Goal: Information Seeking & Learning: Learn about a topic

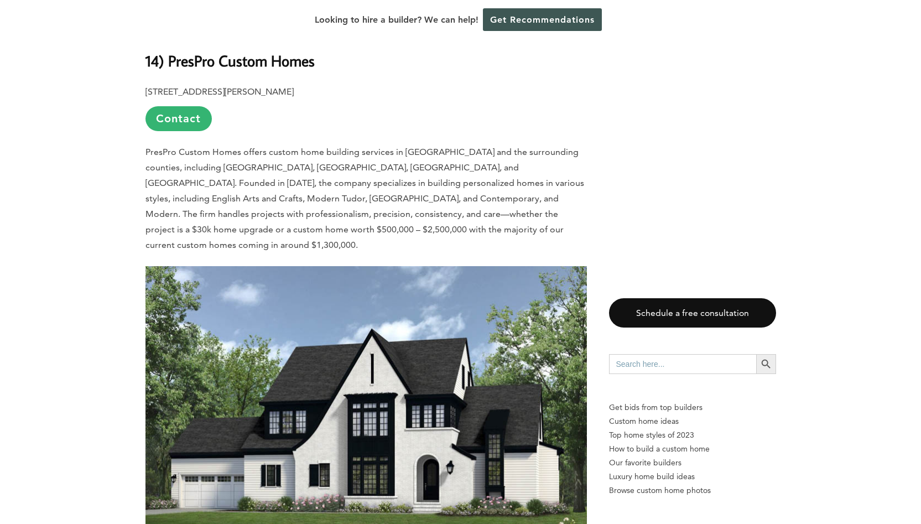
scroll to position [1028, 0]
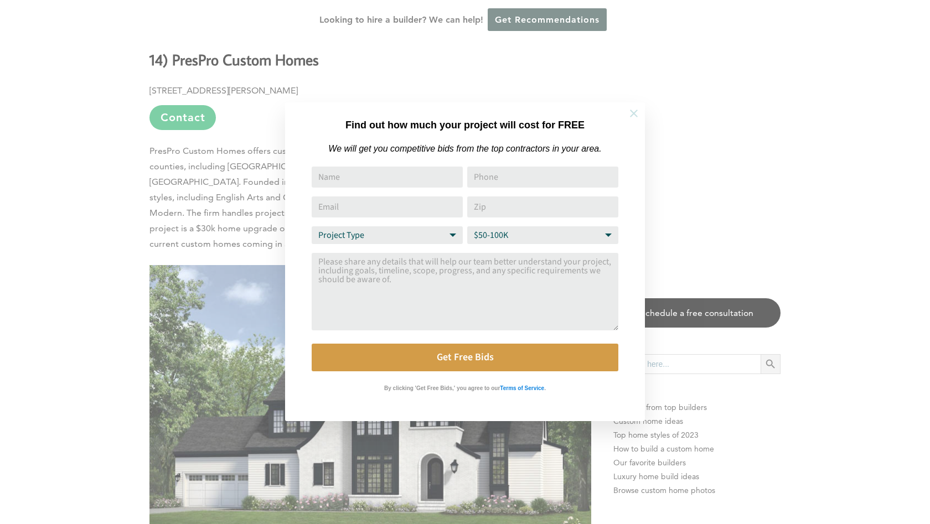
click at [640, 121] on button at bounding box center [633, 113] width 39 height 39
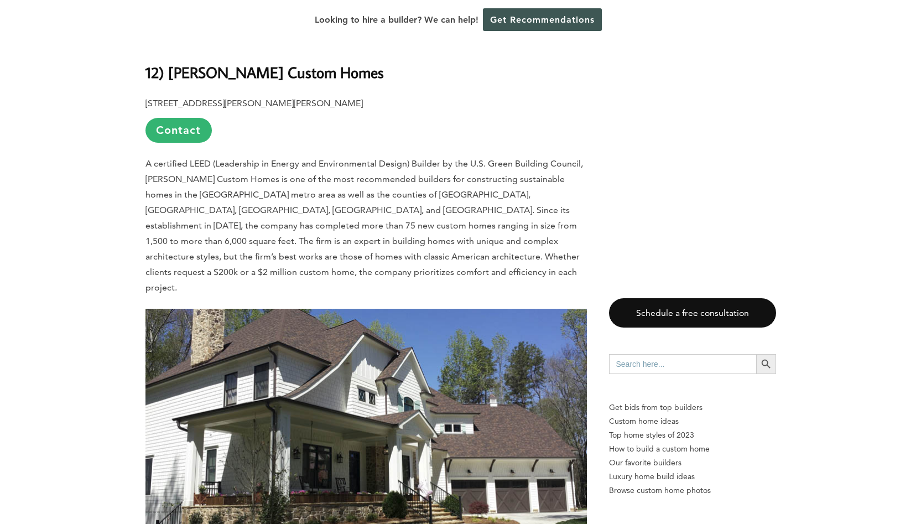
scroll to position [2590, 0]
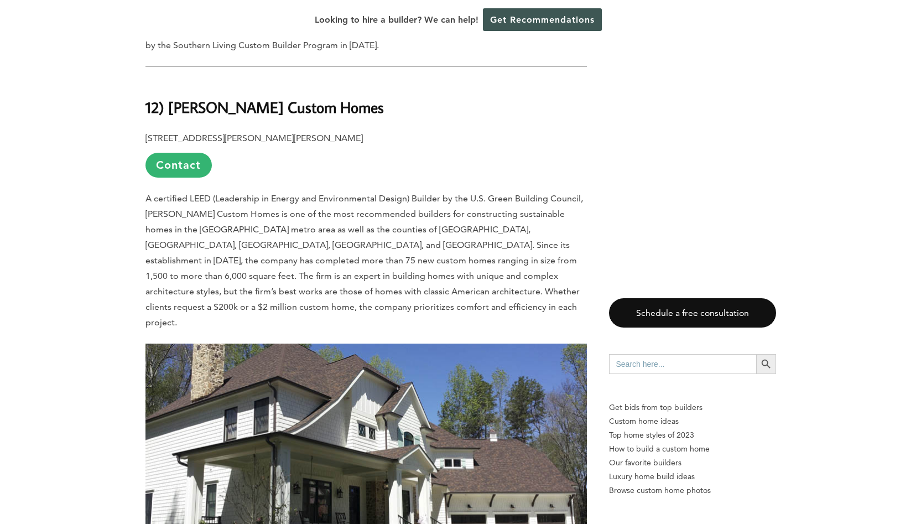
click at [533, 193] on span "A certified LEED (Leadership in Energy and Environmental Design) Builder by the…" at bounding box center [365, 260] width 438 height 134
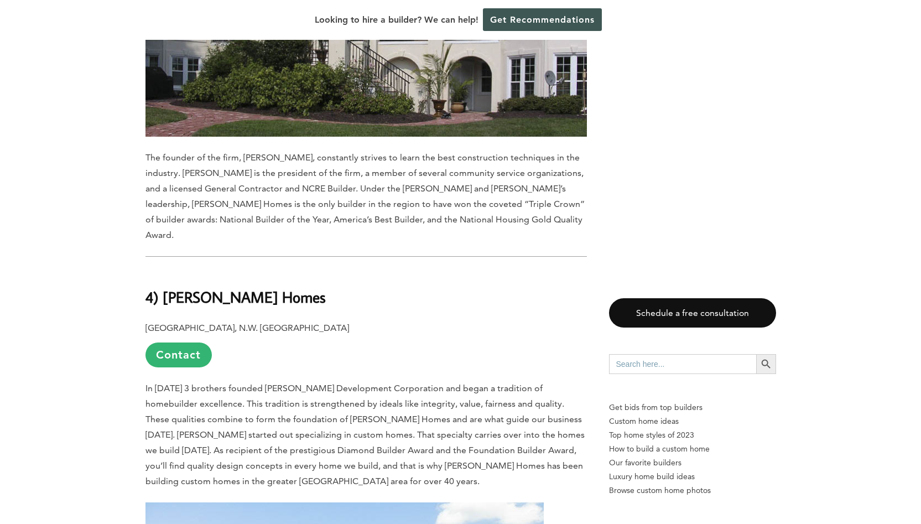
scroll to position [7547, 0]
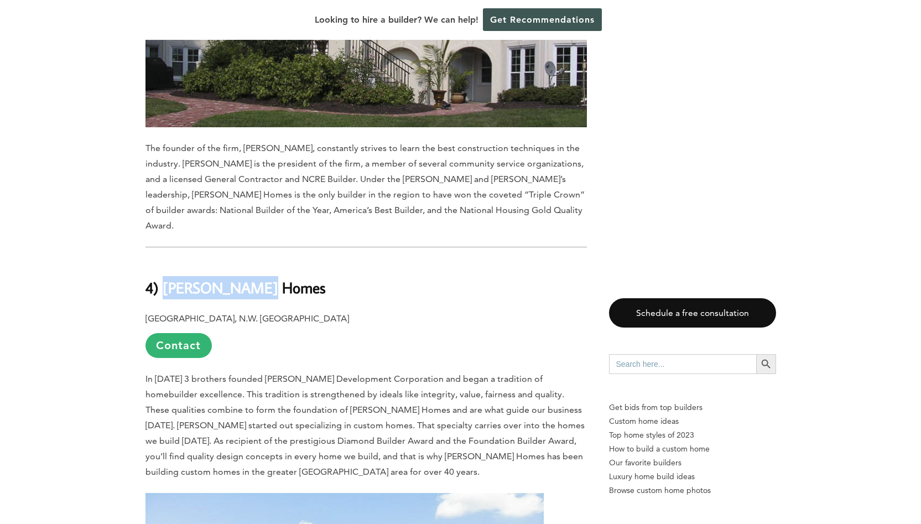
drag, startPoint x: 166, startPoint y: 49, endPoint x: 268, endPoint y: 57, distance: 102.2
click at [268, 261] on h2 "4) [PERSON_NAME] Homes" at bounding box center [367, 280] width 442 height 38
copy b "Niblock Homes"
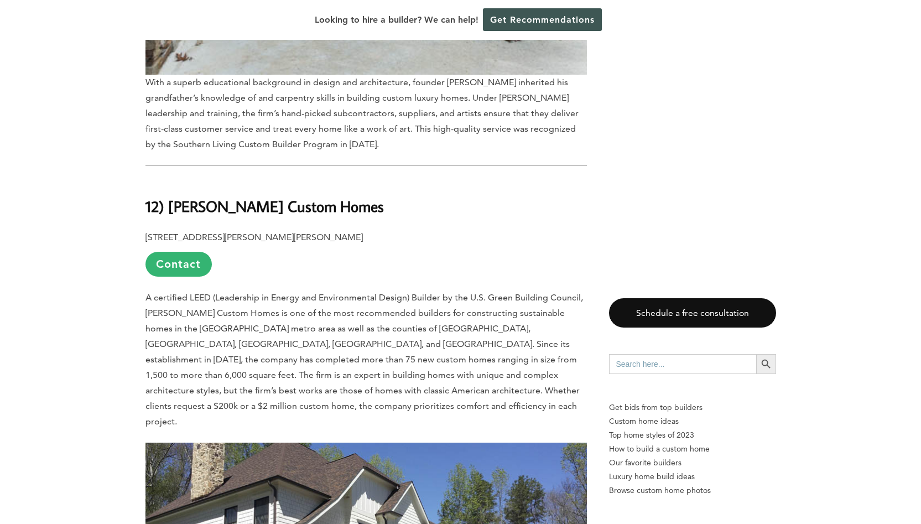
scroll to position [2486, 0]
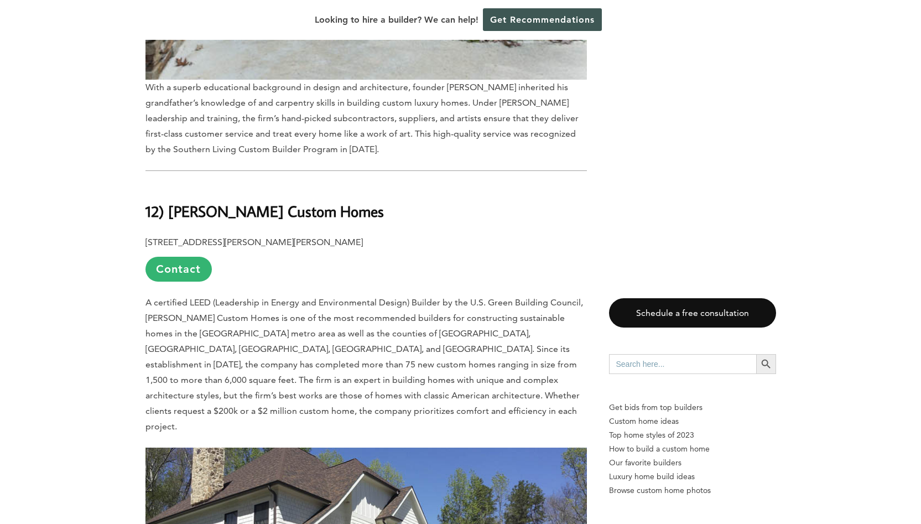
click at [215, 201] on b "12) [PERSON_NAME] Custom Homes" at bounding box center [265, 210] width 238 height 19
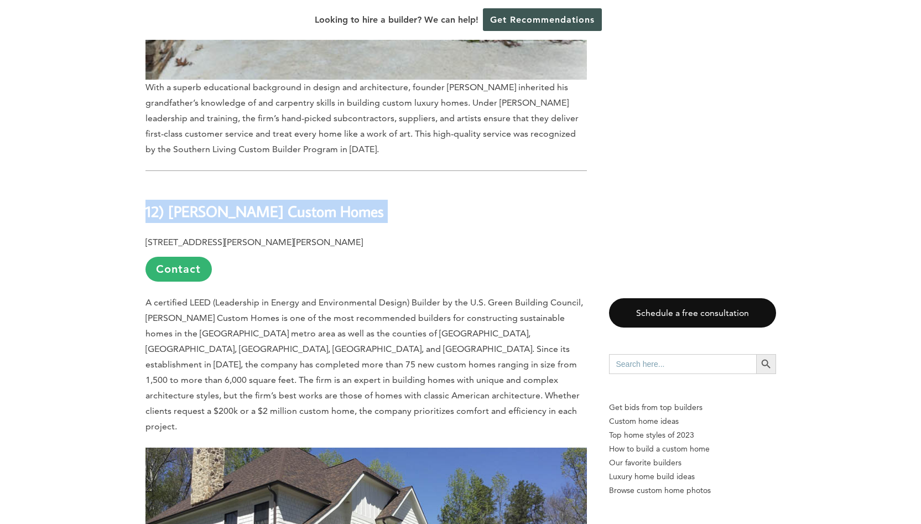
copy div "12) [PERSON_NAME] Custom Homes"
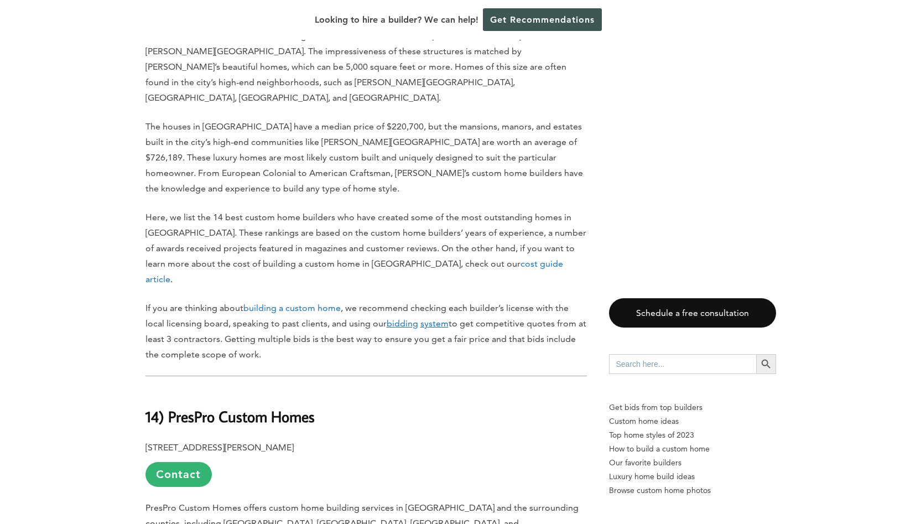
scroll to position [677, 0]
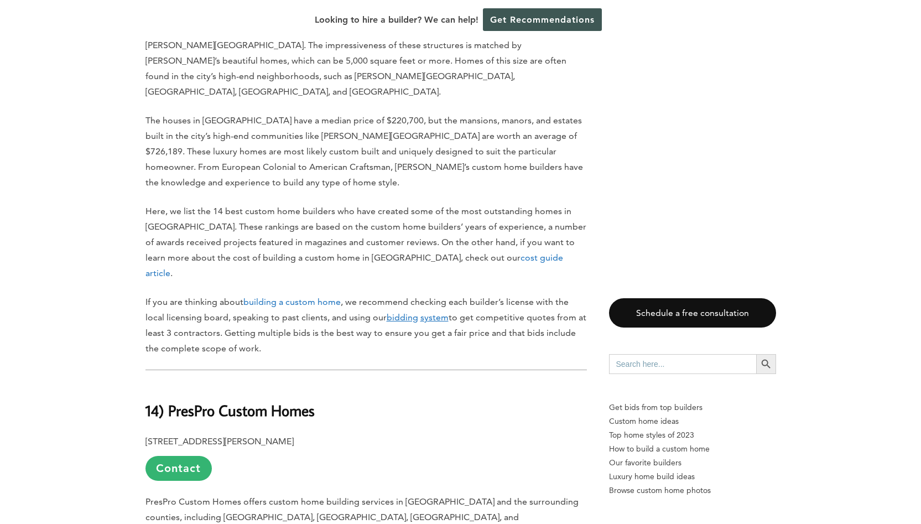
click at [459, 252] on link "cost guide article" at bounding box center [355, 265] width 418 height 26
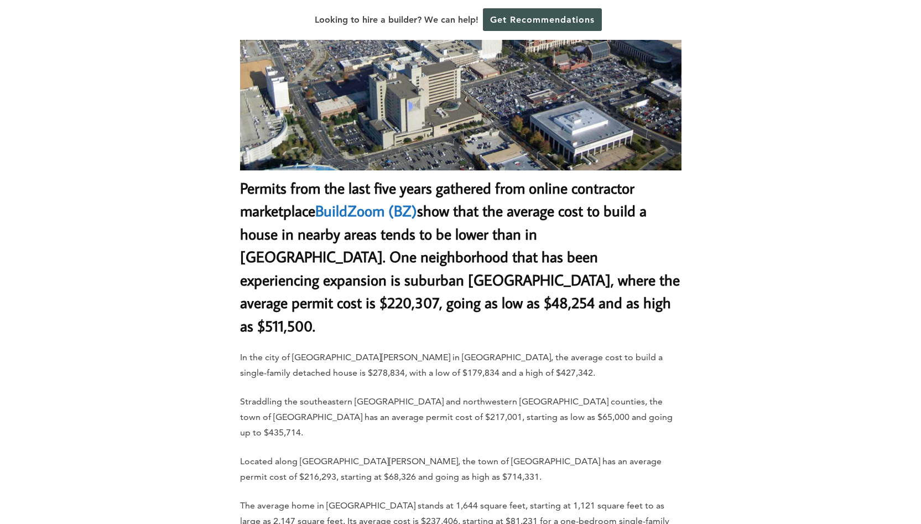
scroll to position [4093, 0]
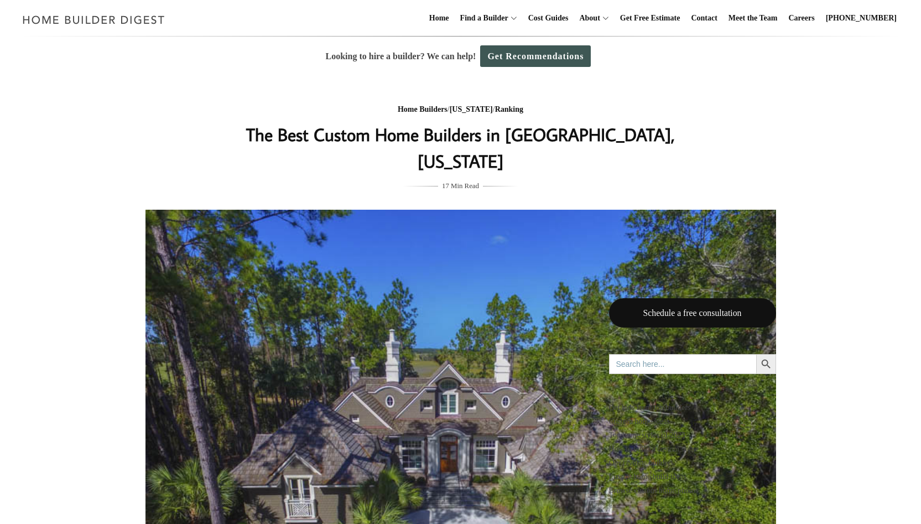
scroll to position [677, 0]
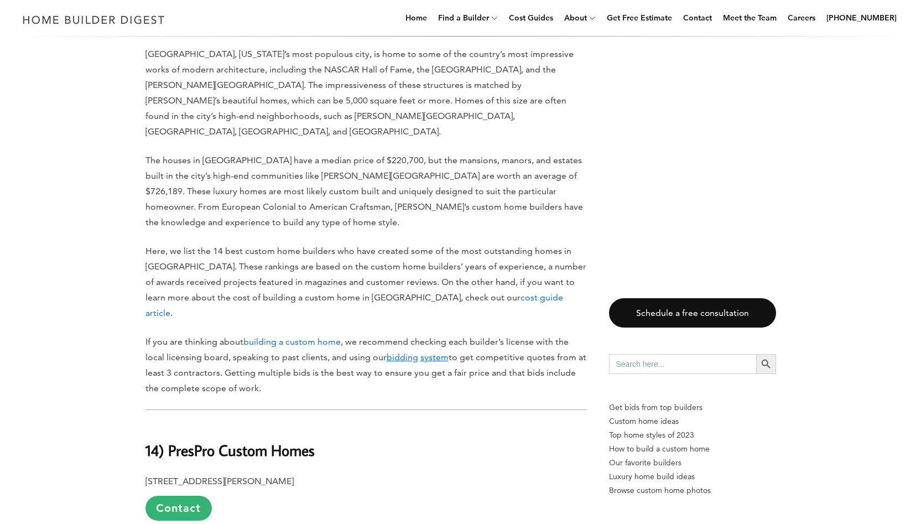
click at [274, 336] on link "building a custom home" at bounding box center [291, 341] width 97 height 11
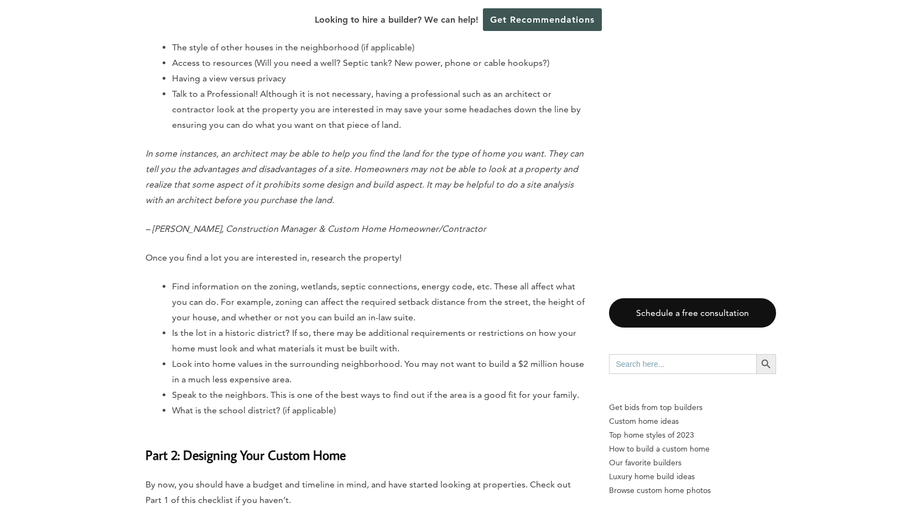
scroll to position [2221, 0]
click at [404, 202] on p "In some instances, an architect may be able to help you find the land for the t…" at bounding box center [367, 177] width 442 height 62
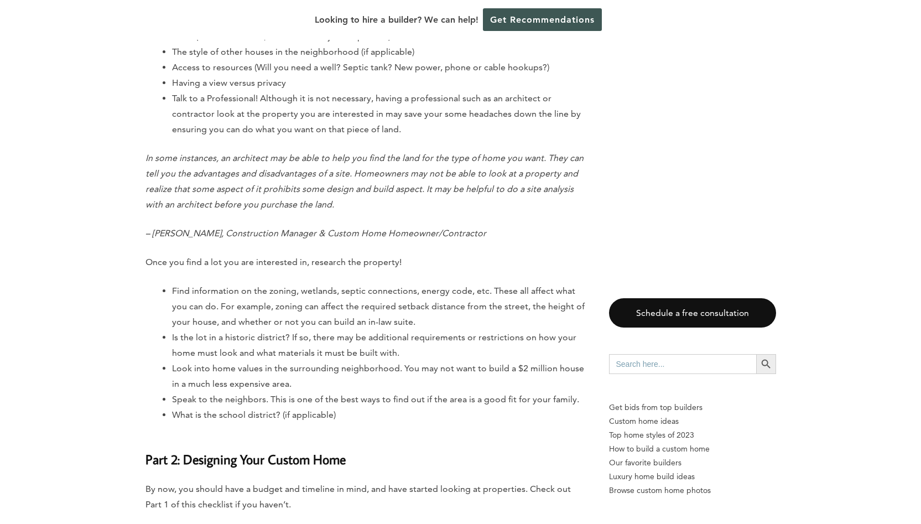
scroll to position [2216, 0]
click at [404, 201] on p "In some instances, an architect may be able to help you find the land for the t…" at bounding box center [367, 182] width 442 height 62
click at [404, 201] on p "In some instances, an architect may be able to help you find the land for the t…" at bounding box center [367, 180] width 442 height 62
click at [406, 205] on p "In some instances, an architect may be able to help you find the land for the t…" at bounding box center [367, 180] width 442 height 62
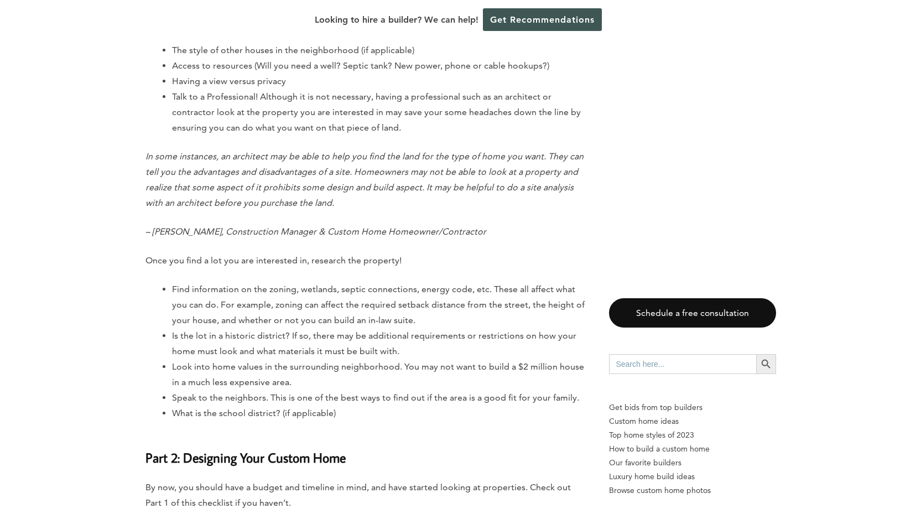
click at [406, 205] on p "In some instances, an architect may be able to help you find the land for the t…" at bounding box center [367, 180] width 442 height 62
click at [406, 204] on p "In some instances, an architect may be able to help you find the land for the t…" at bounding box center [367, 180] width 442 height 62
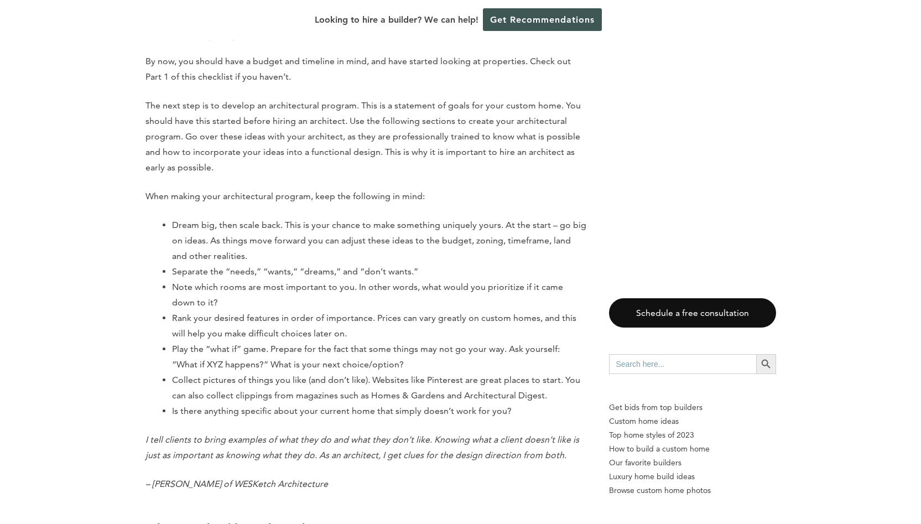
scroll to position [2652, 0]
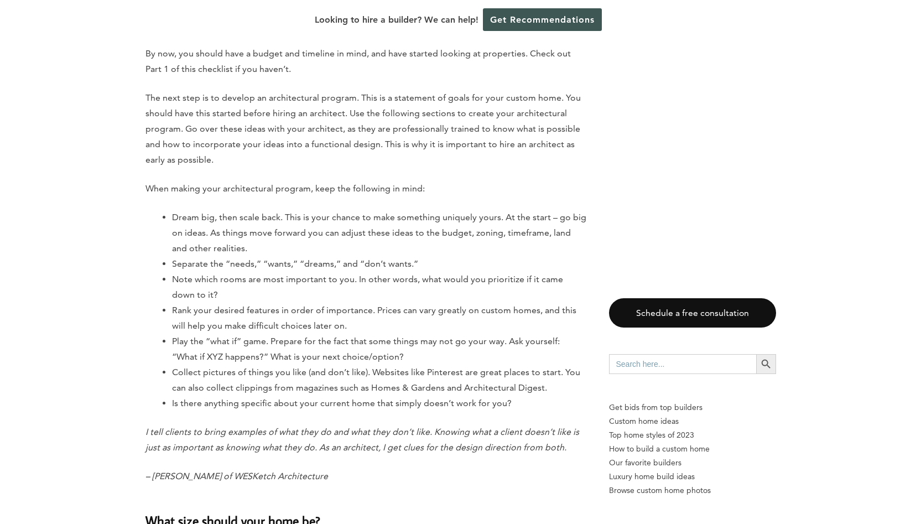
click at [453, 217] on li "Dream big, then scale back. This is your chance to make something uniquely your…" at bounding box center [379, 233] width 415 height 46
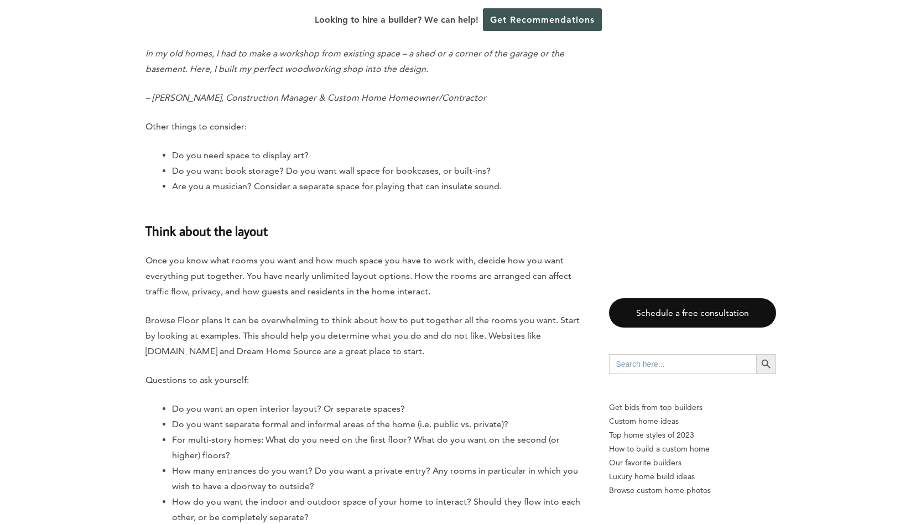
scroll to position [3683, 0]
click at [357, 241] on div "Last updated on August 28th, 2024 at 01:01 am You know you want to build your d…" at bounding box center [367, 392] width 442 height 7229
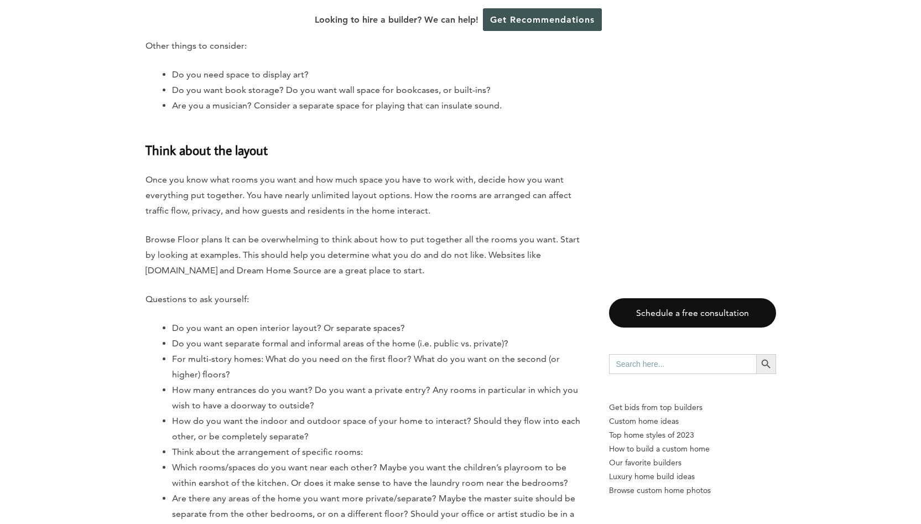
scroll to position [3810, 0]
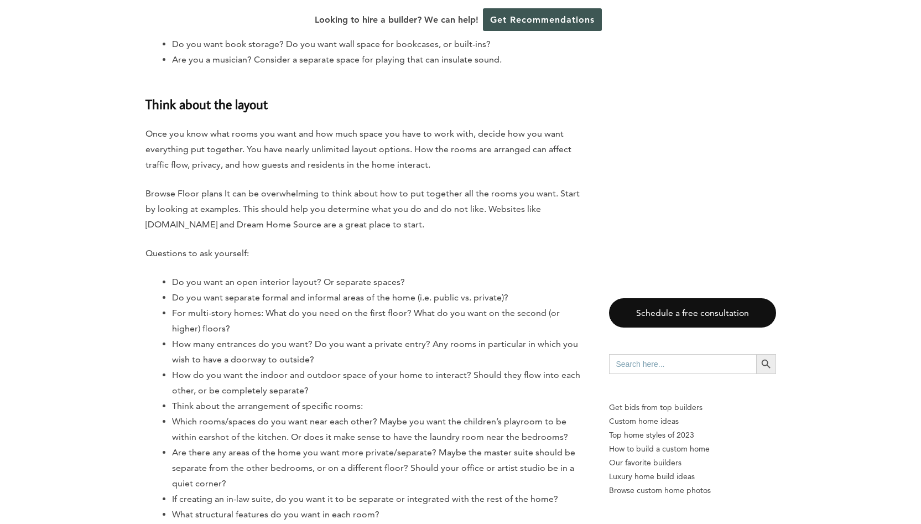
click at [359, 242] on div "Last updated on August 28th, 2024 at 01:01 am You know you want to build your d…" at bounding box center [367, 266] width 442 height 7229
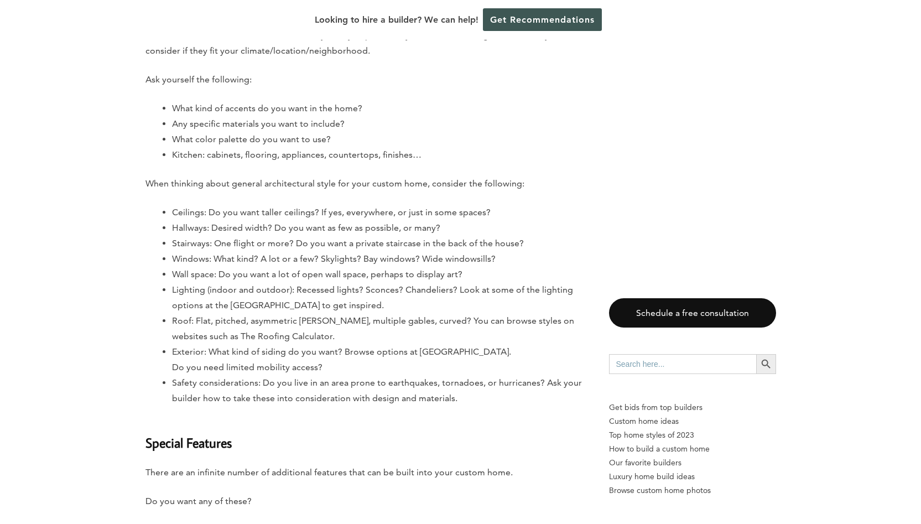
scroll to position [4920, 0]
click at [422, 270] on li "Wall space: Do you want a lot of open wall space, perhaps to display art?" at bounding box center [379, 272] width 415 height 15
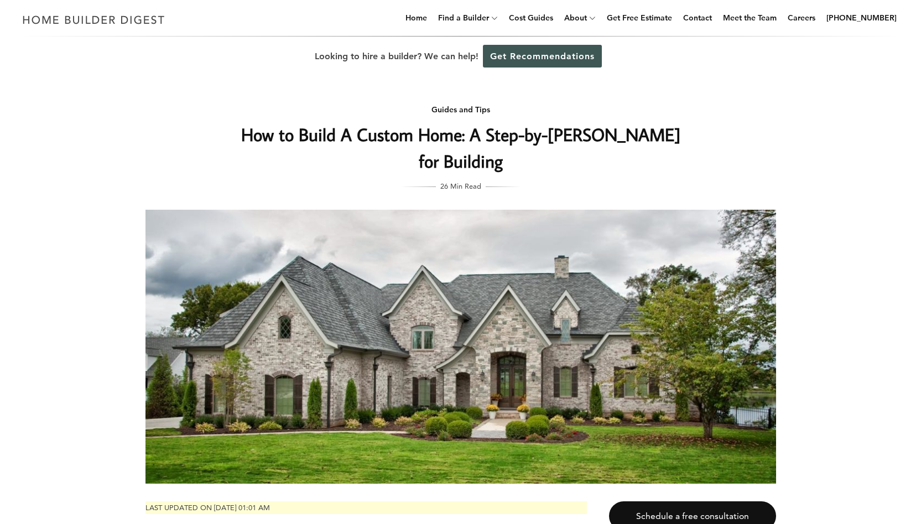
scroll to position [0, 0]
